Goal: Check status: Check status

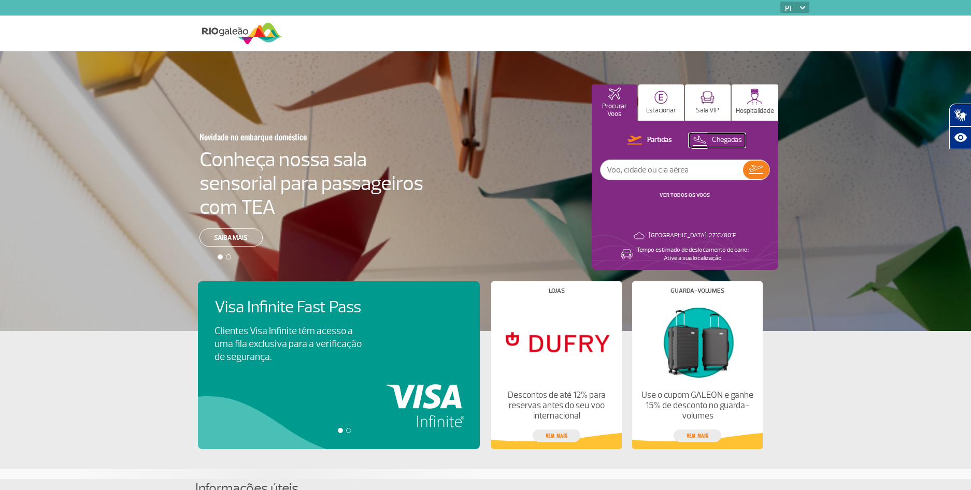
click at [721, 139] on p "Chegadas" at bounding box center [727, 140] width 30 height 10
click at [704, 167] on input "text" at bounding box center [671, 170] width 142 height 20
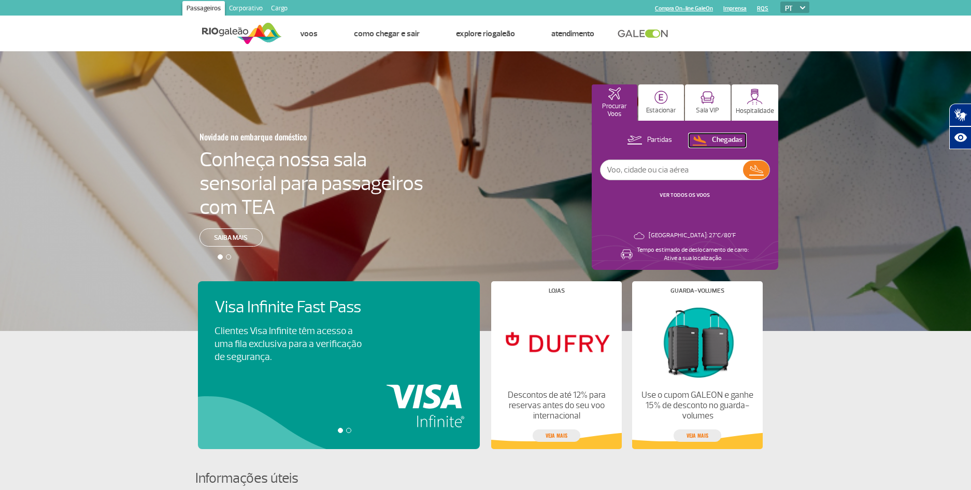
click at [729, 135] on p "Chegadas" at bounding box center [727, 140] width 31 height 10
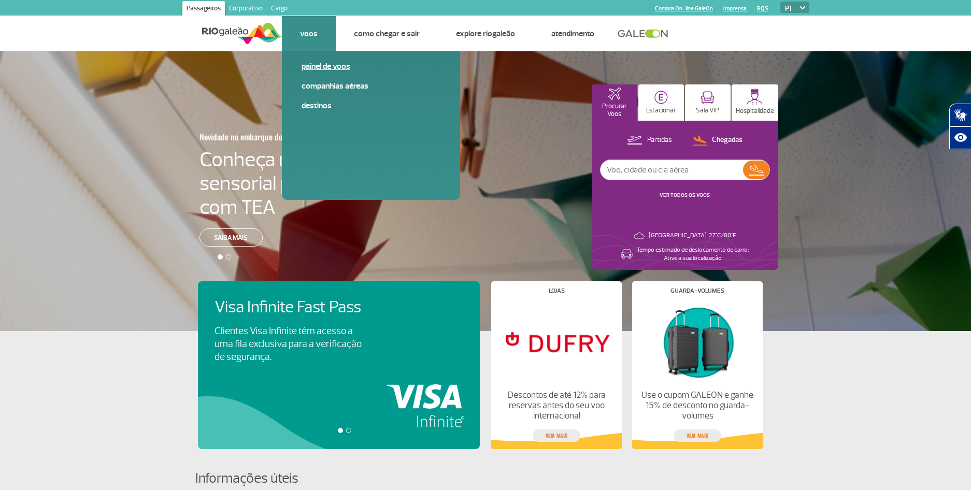
click at [323, 67] on link "Painel de voos" at bounding box center [370, 66] width 139 height 11
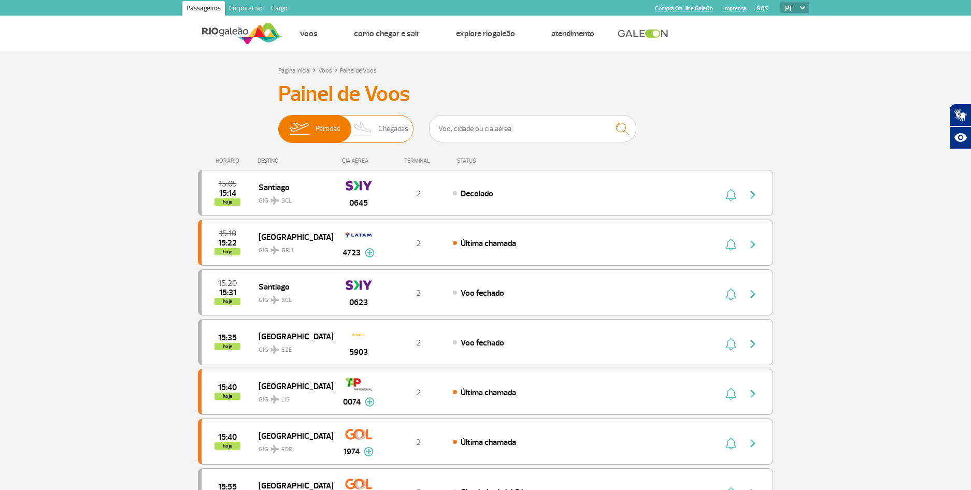
click at [389, 131] on span "Chegadas" at bounding box center [393, 128] width 30 height 27
click at [278, 124] on input "Partidas Chegadas" at bounding box center [278, 124] width 0 height 0
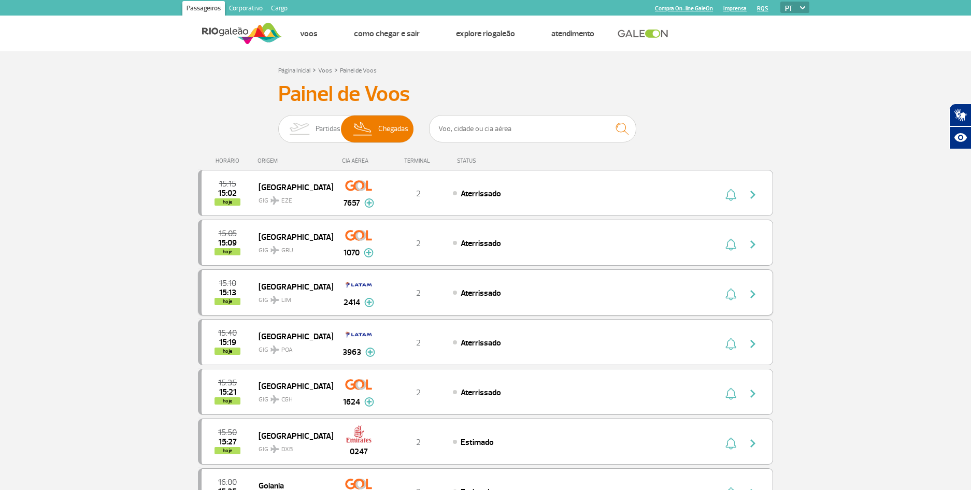
click at [219, 296] on span "15:13" at bounding box center [227, 292] width 17 height 7
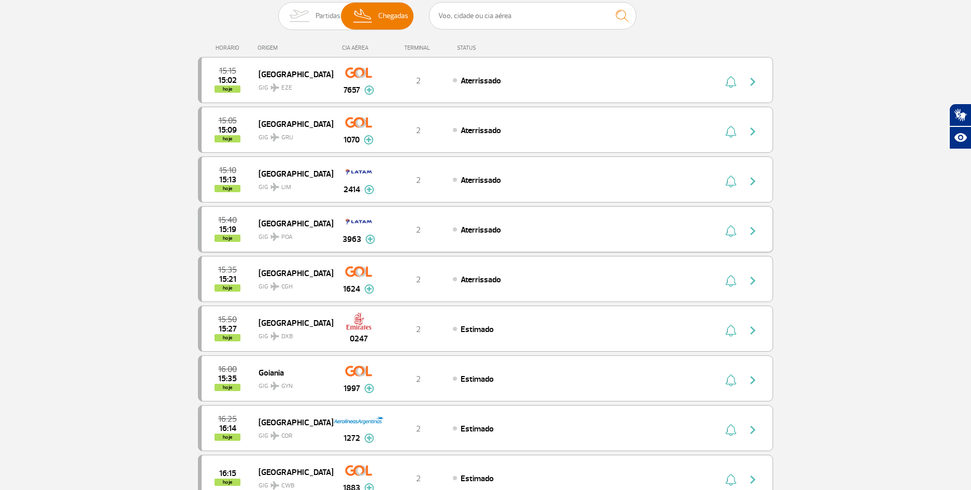
scroll to position [119, 0]
